Goal: Task Accomplishment & Management: Use online tool/utility

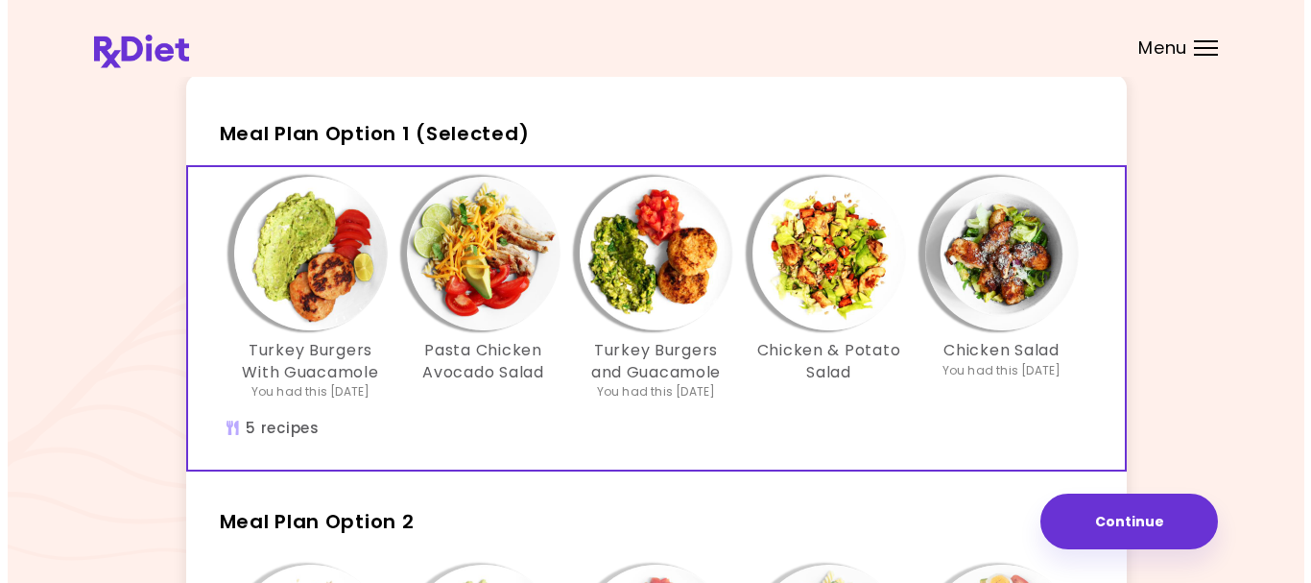
scroll to position [96, 0]
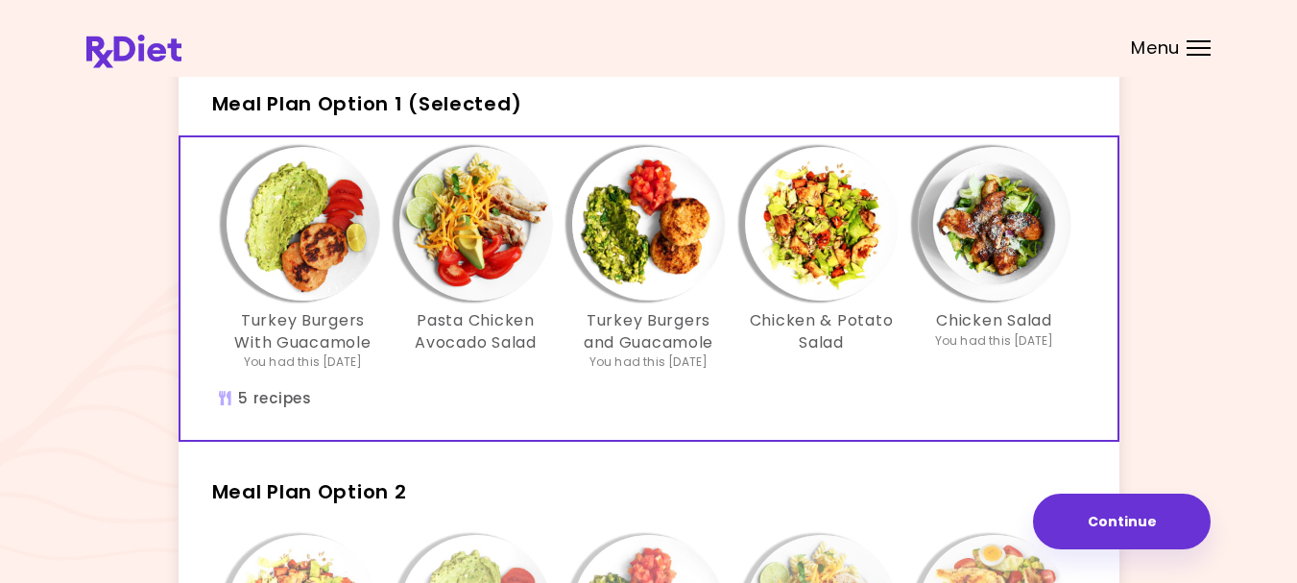
click at [816, 234] on img "Info - Chicken & Potato Salad - Meal Plan Option 1 (Selected)" at bounding box center [822, 224] width 154 height 154
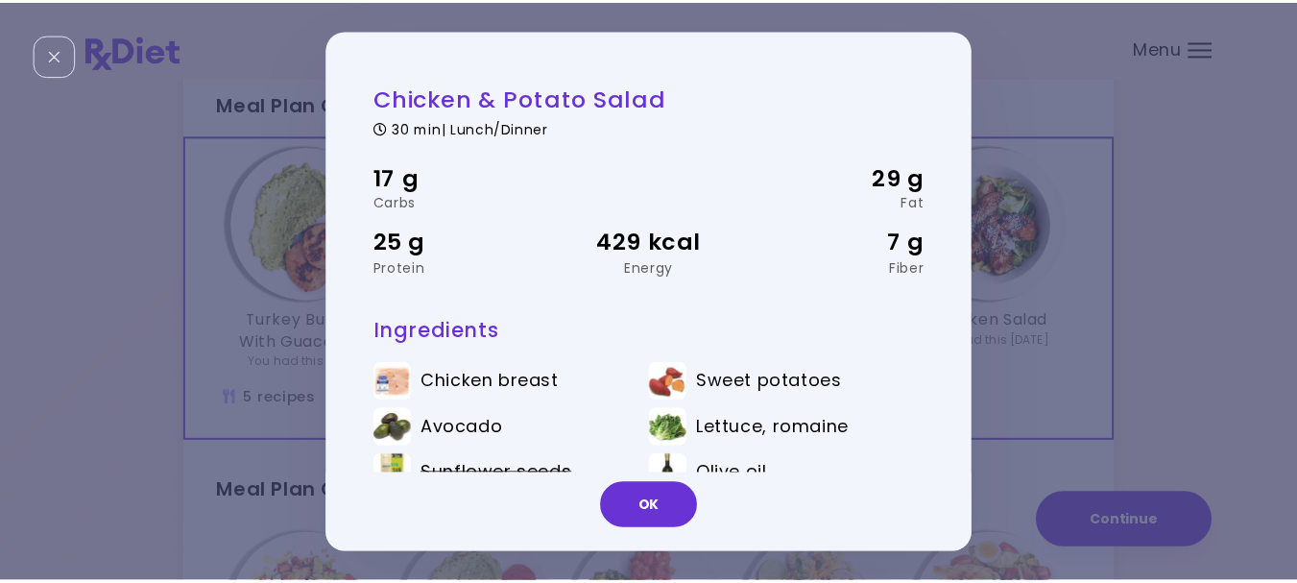
scroll to position [84, 0]
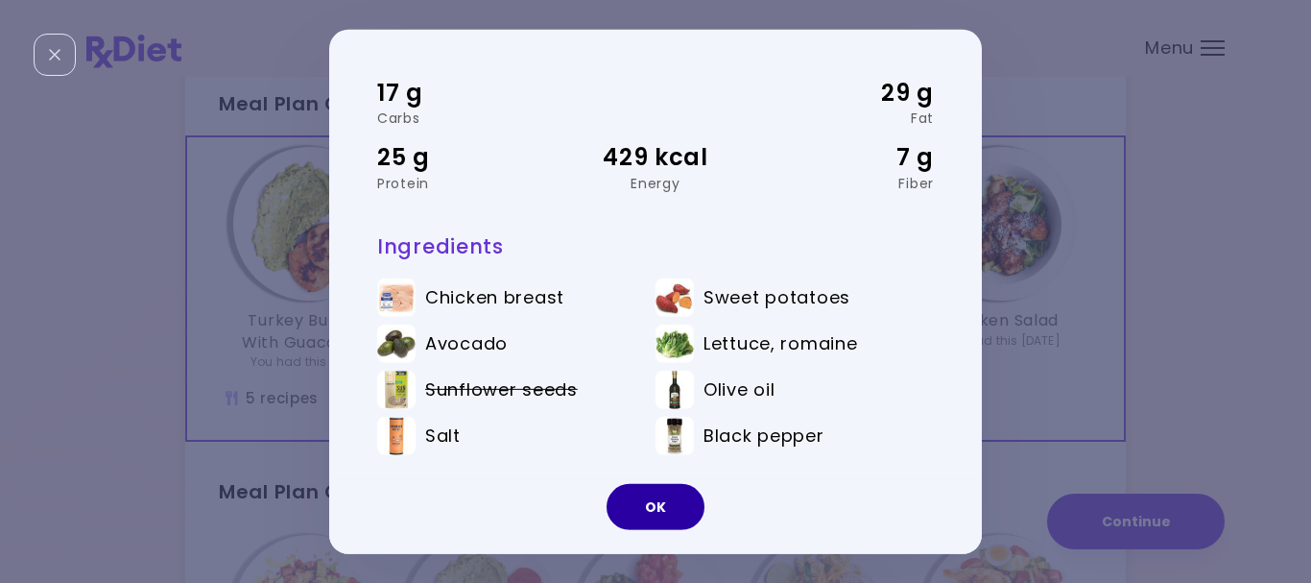
click at [681, 510] on button "OK" at bounding box center [656, 507] width 98 height 46
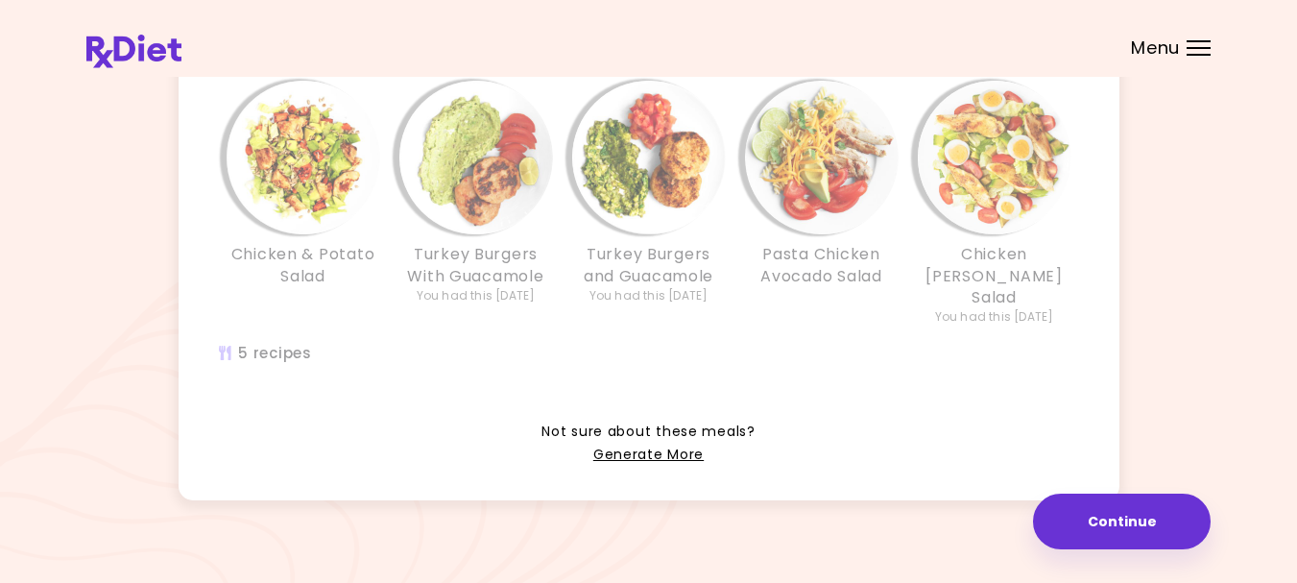
scroll to position [552, 0]
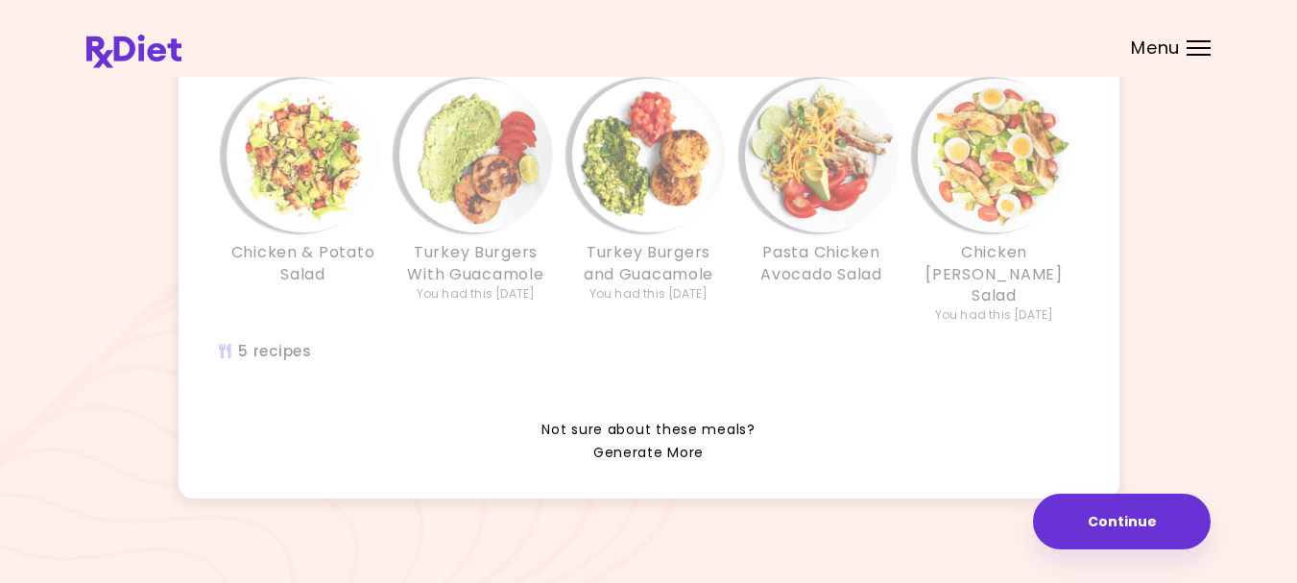
click at [693, 442] on link "Generate More" at bounding box center [648, 453] width 110 height 23
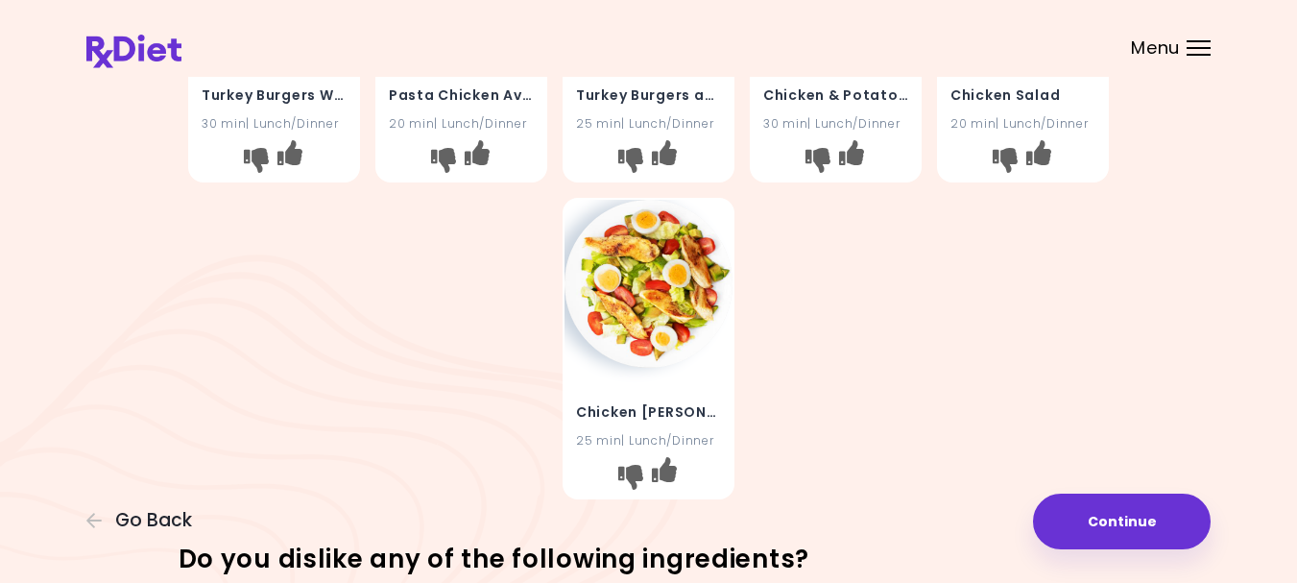
scroll to position [384, 0]
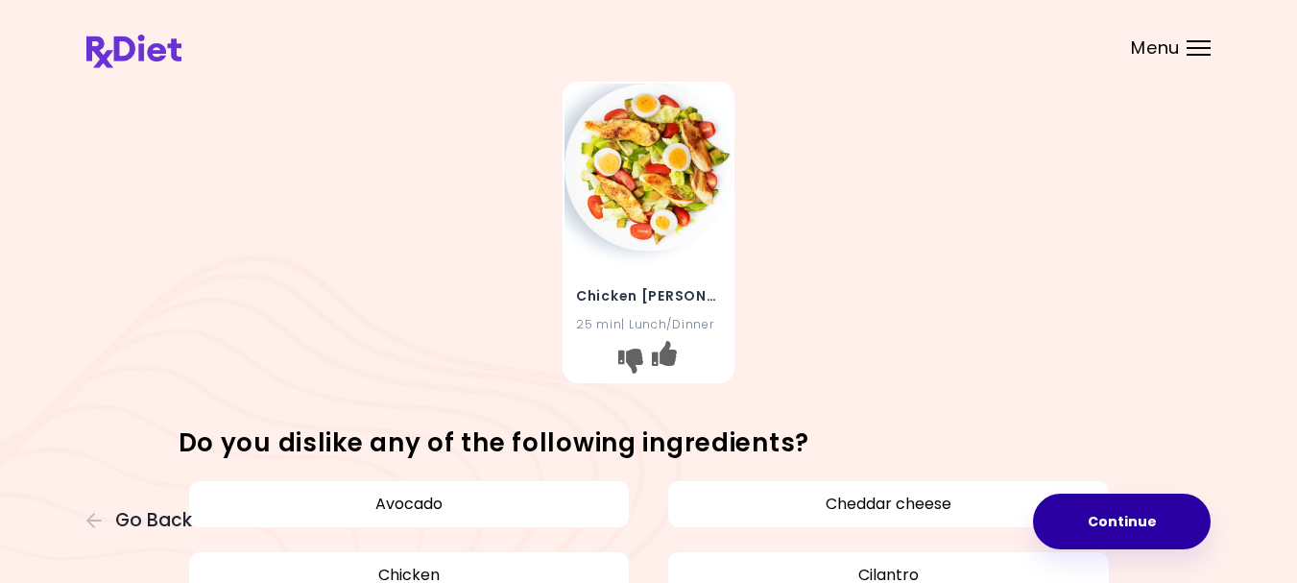
click at [1116, 530] on button "Continue" at bounding box center [1122, 521] width 178 height 56
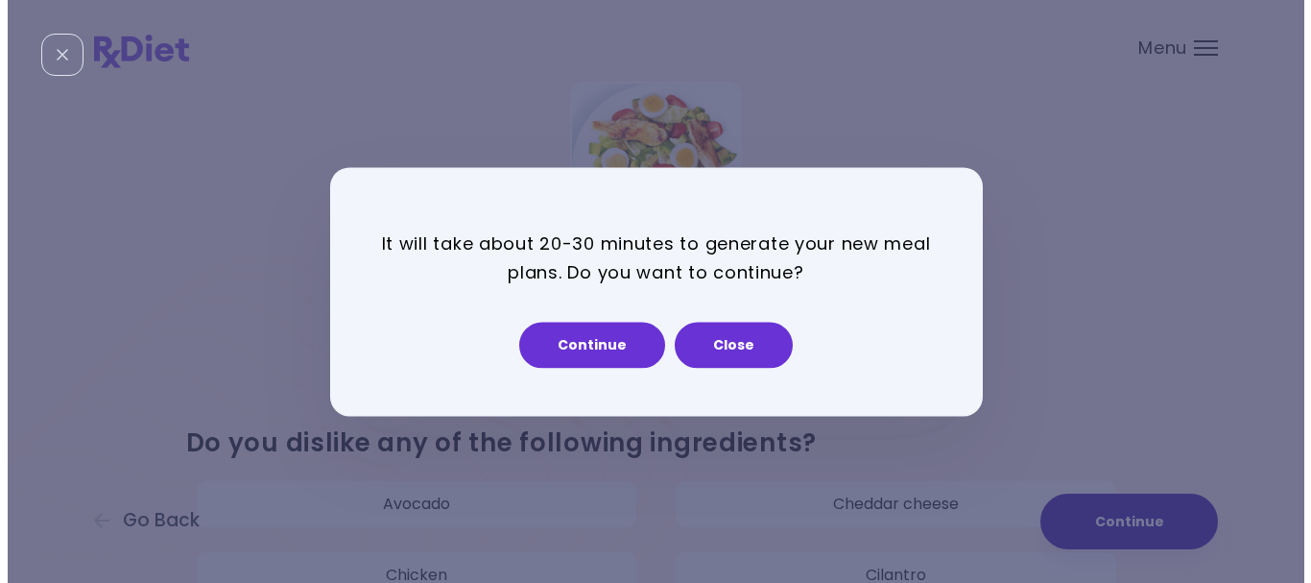
scroll to position [0, 0]
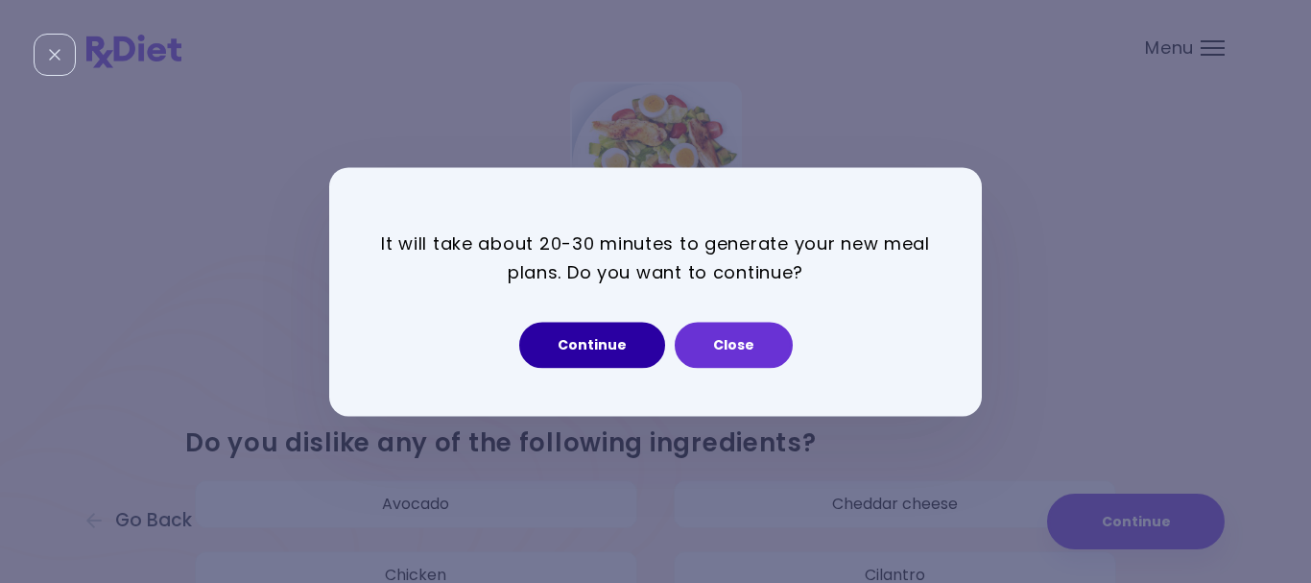
click at [595, 361] on button "Continue" at bounding box center [592, 345] width 146 height 46
